Goal: Find contact information: Find contact information

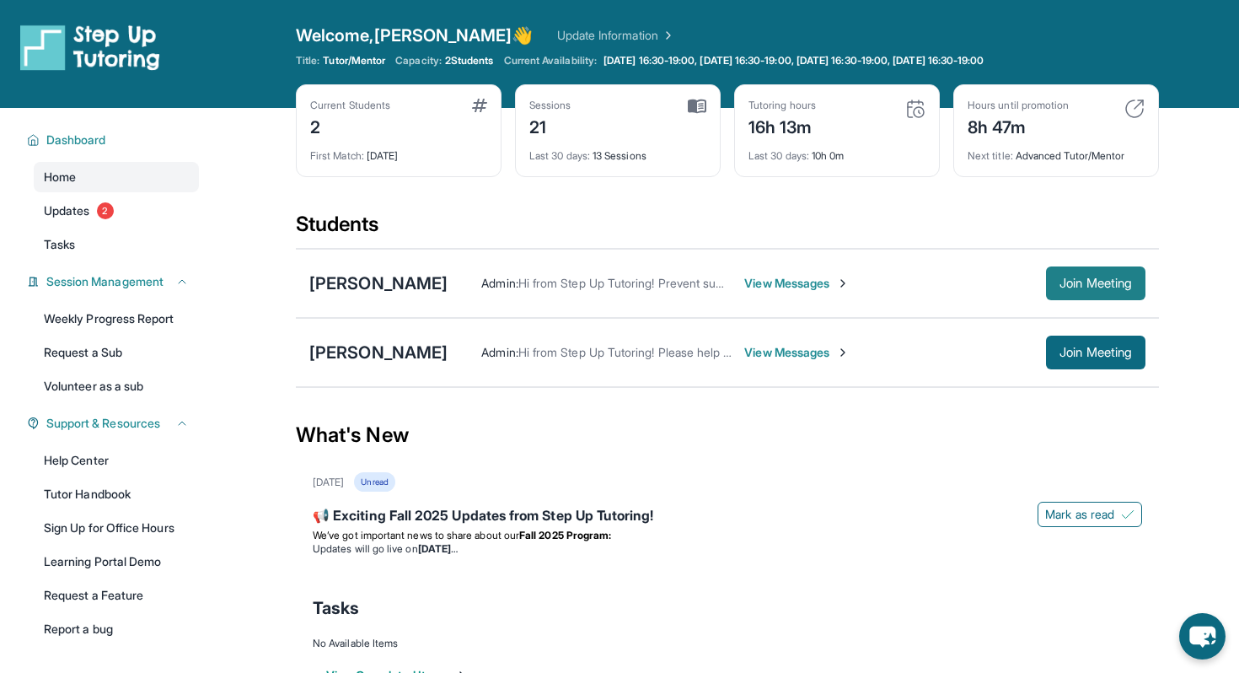
click at [1080, 296] on button "Join Meeting" at bounding box center [1095, 283] width 99 height 34
click at [366, 283] on div "[PERSON_NAME]" at bounding box center [378, 283] width 138 height 24
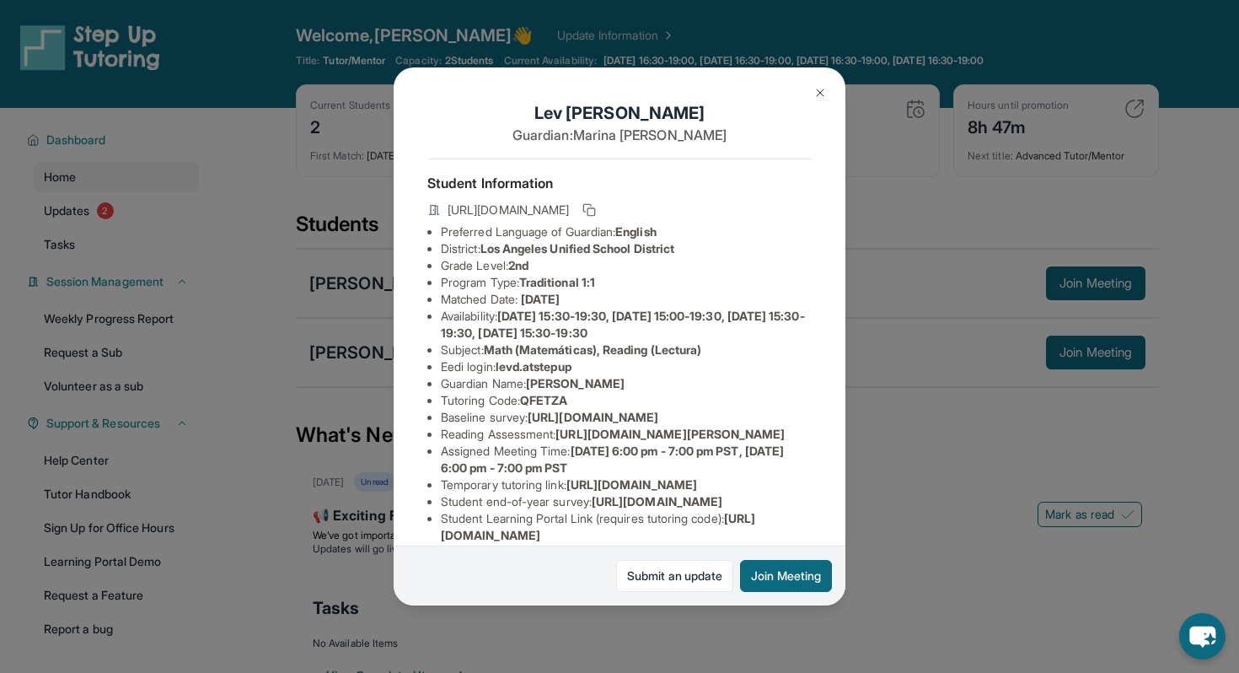
scroll to position [59, 0]
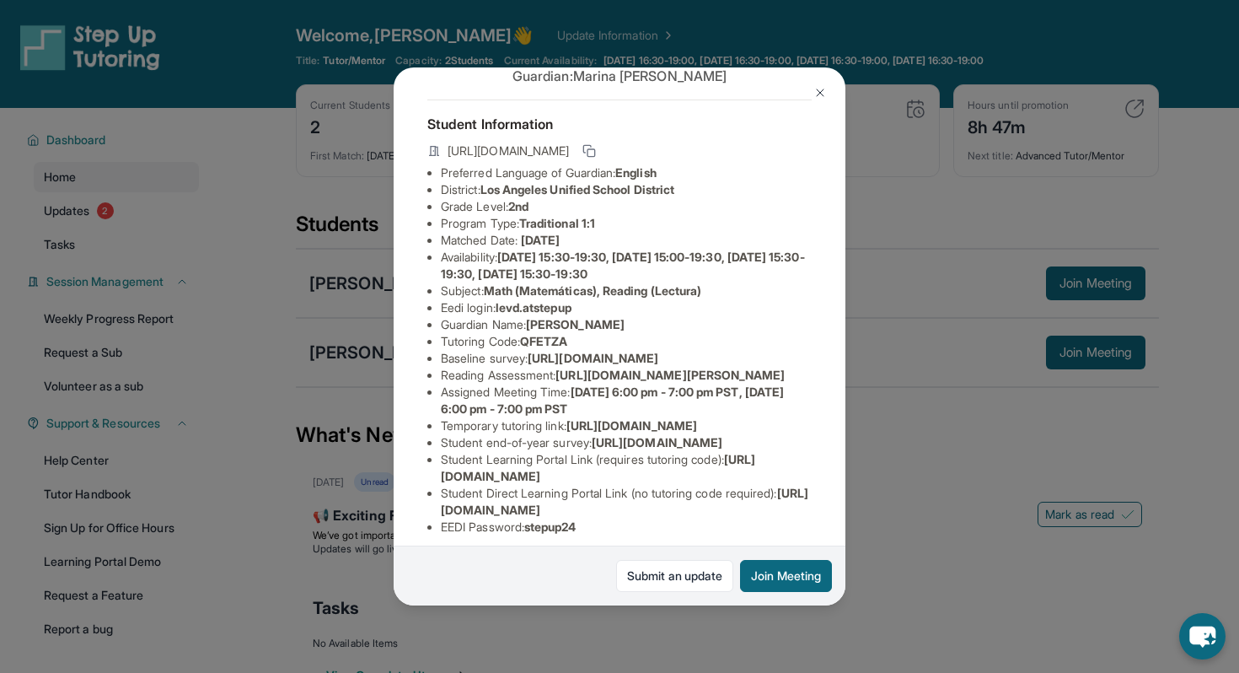
click at [546, 310] on span "levd.atstepup" at bounding box center [534, 307] width 76 height 14
click at [544, 307] on span "levd.atstepup" at bounding box center [534, 307] width 76 height 14
click at [589, 315] on li "Eedi login : levd.atstepup" at bounding box center [626, 307] width 371 height 17
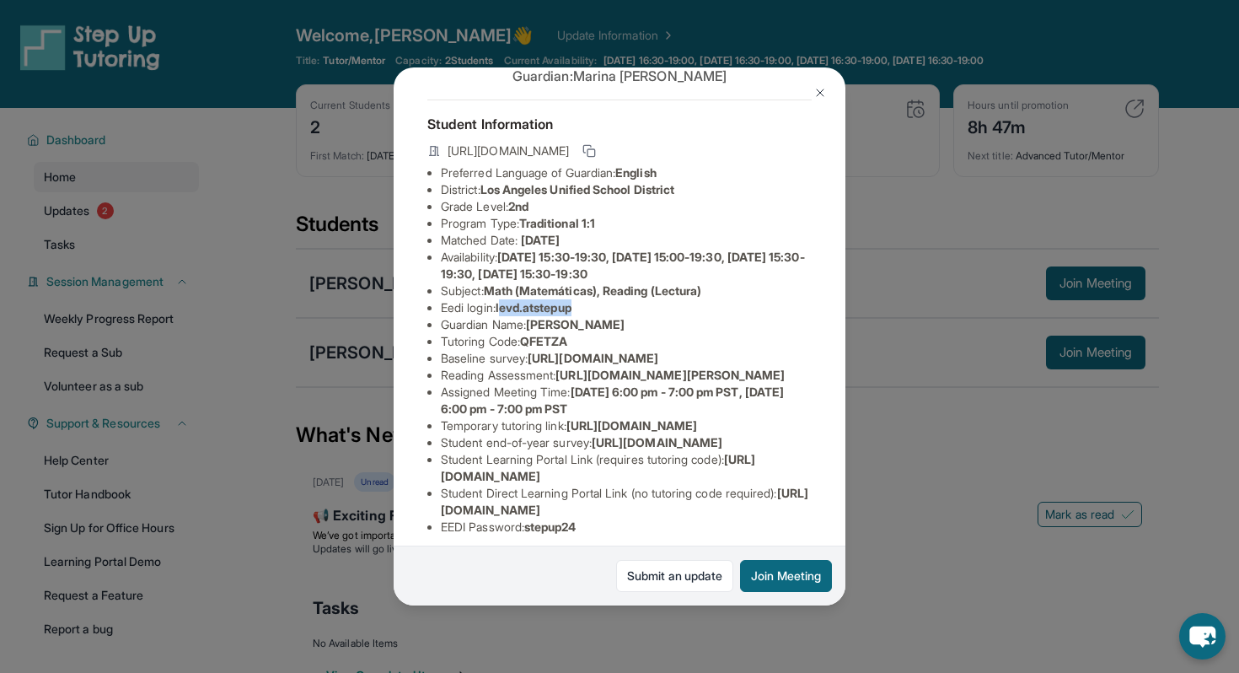
drag, startPoint x: 582, startPoint y: 306, endPoint x: 504, endPoint y: 311, distance: 78.5
click at [504, 311] on li "Eedi login : levd.atstepup" at bounding box center [626, 307] width 371 height 17
click at [499, 311] on li "Eedi login : levd.atstepup" at bounding box center [626, 307] width 371 height 17
drag, startPoint x: 502, startPoint y: 308, endPoint x: 591, endPoint y: 309, distance: 88.5
click at [591, 309] on li "Eedi login : levd.atstepup" at bounding box center [626, 307] width 371 height 17
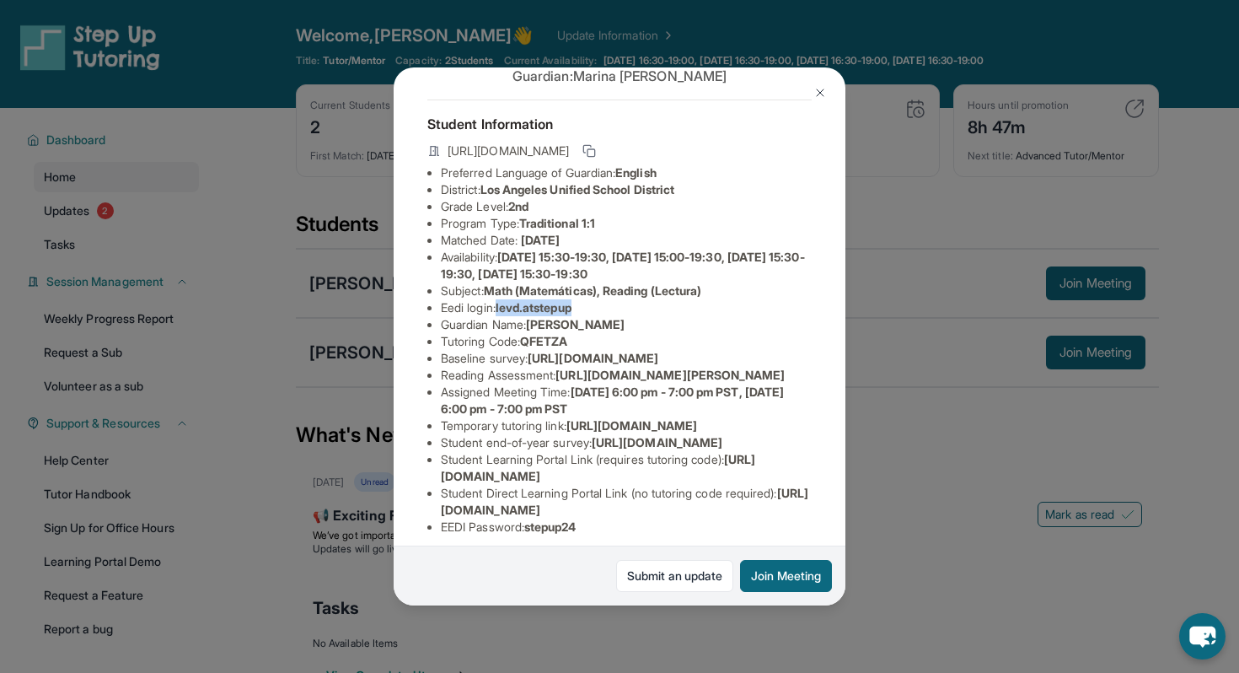
copy span "levd.atstepup"
